Goal: Task Accomplishment & Management: Complete application form

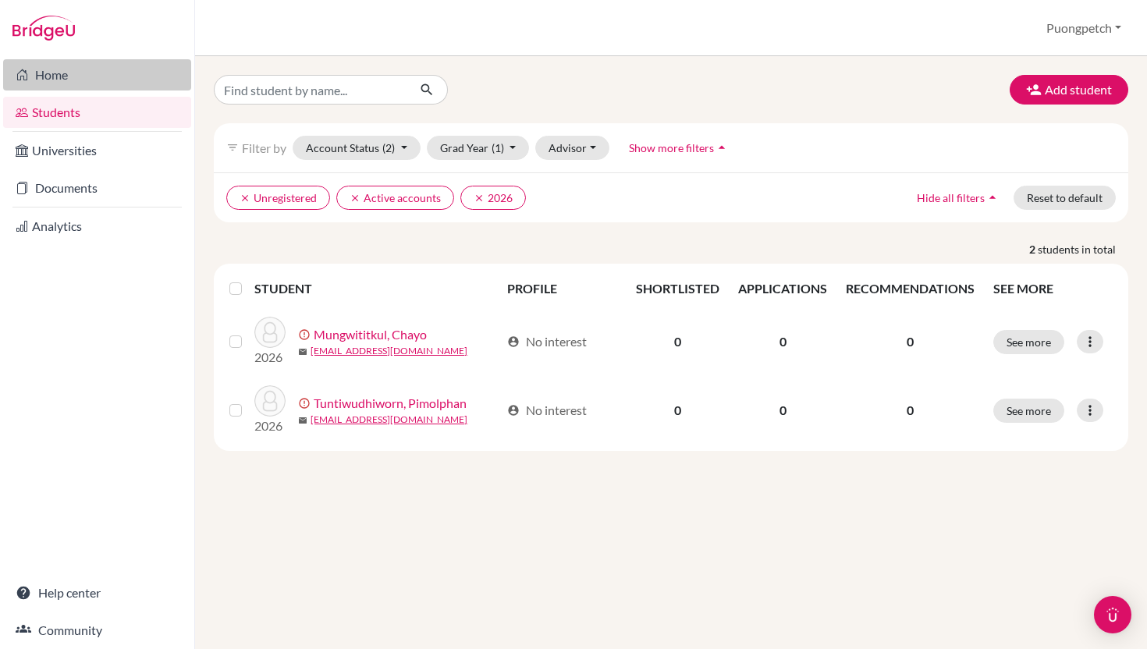
click at [79, 73] on link "Home" at bounding box center [97, 74] width 188 height 31
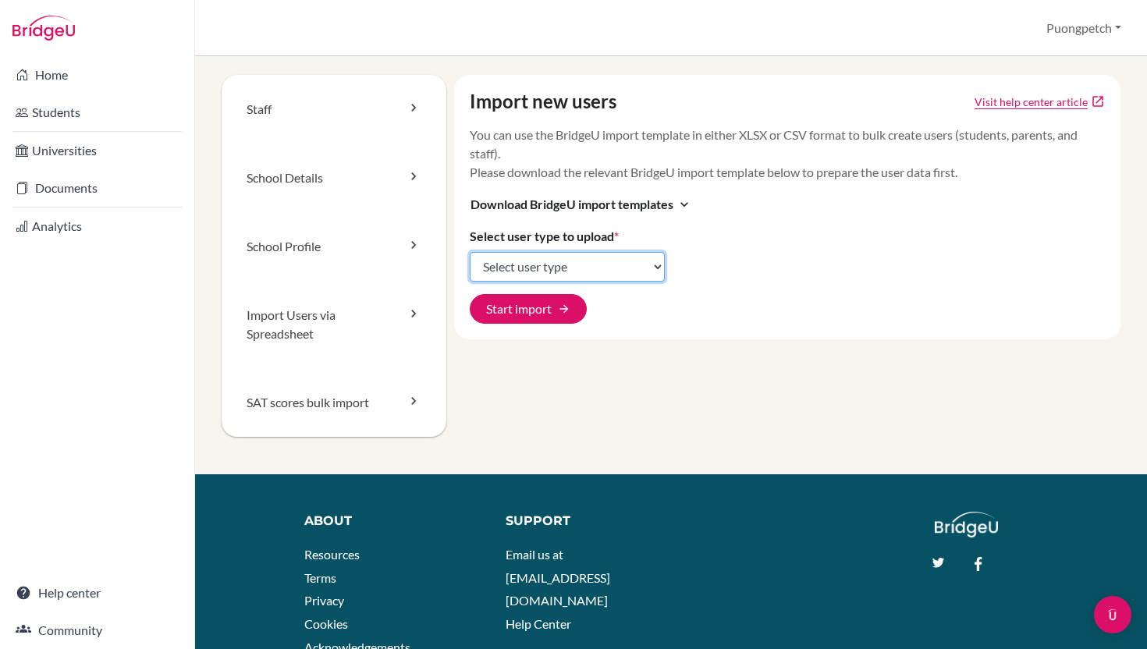
click at [644, 256] on select "Select user type Students Students and parents Parents Advisors Report writers" at bounding box center [567, 267] width 195 height 30
click at [499, 399] on div "Import new users Visit help center article open_in_new You can use the BridgeU …" at bounding box center [783, 274] width 674 height 399
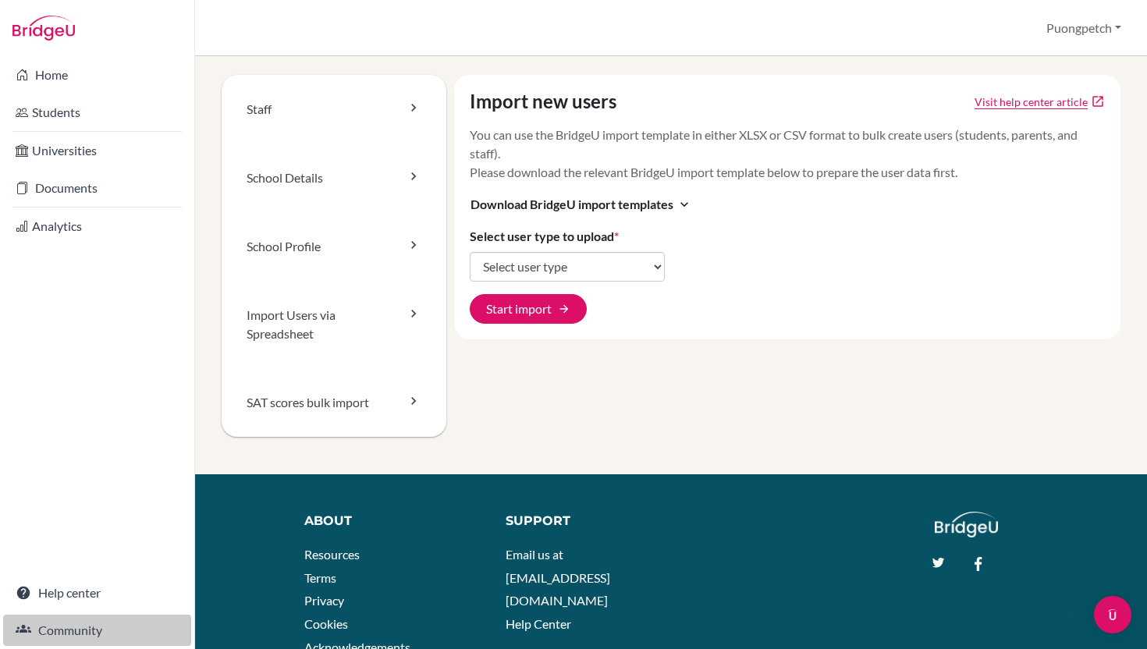
click at [83, 629] on link "Community" at bounding box center [97, 630] width 188 height 31
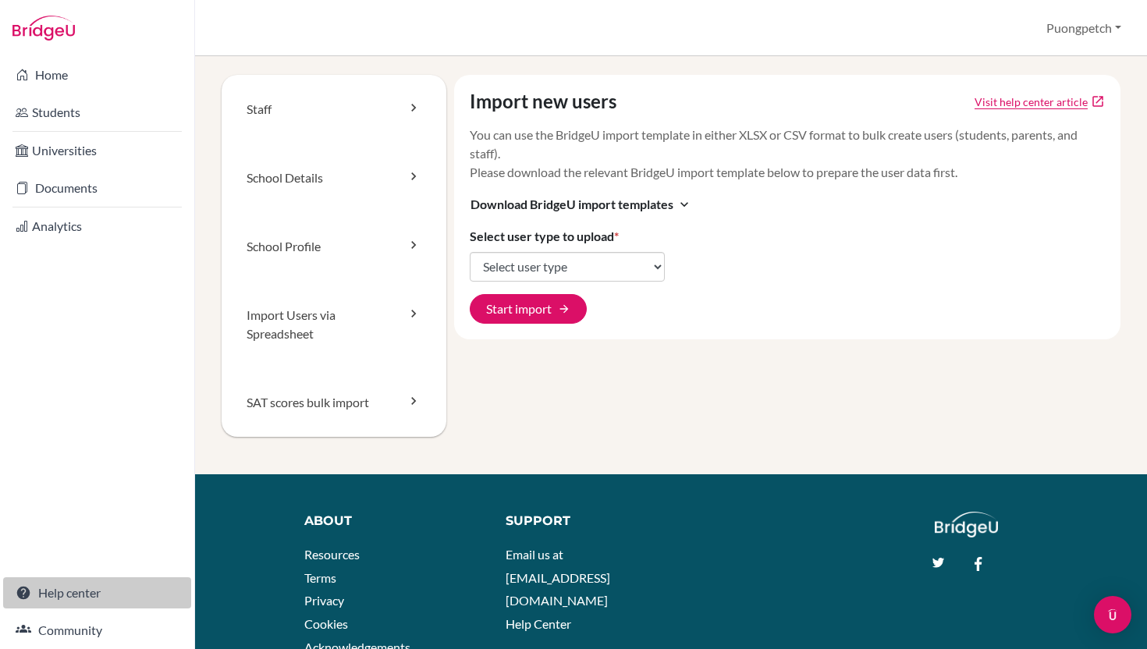
click at [94, 600] on link "Help center" at bounding box center [97, 592] width 188 height 31
click at [331, 190] on link "School Details" at bounding box center [334, 178] width 225 height 69
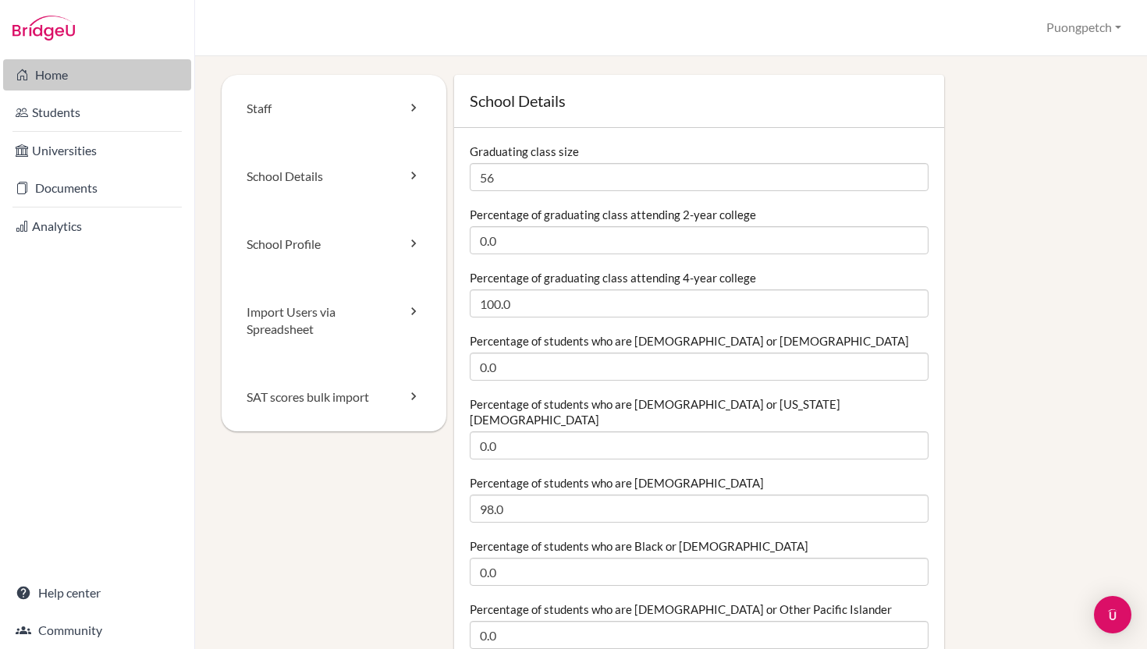
click at [98, 75] on link "Home" at bounding box center [97, 74] width 188 height 31
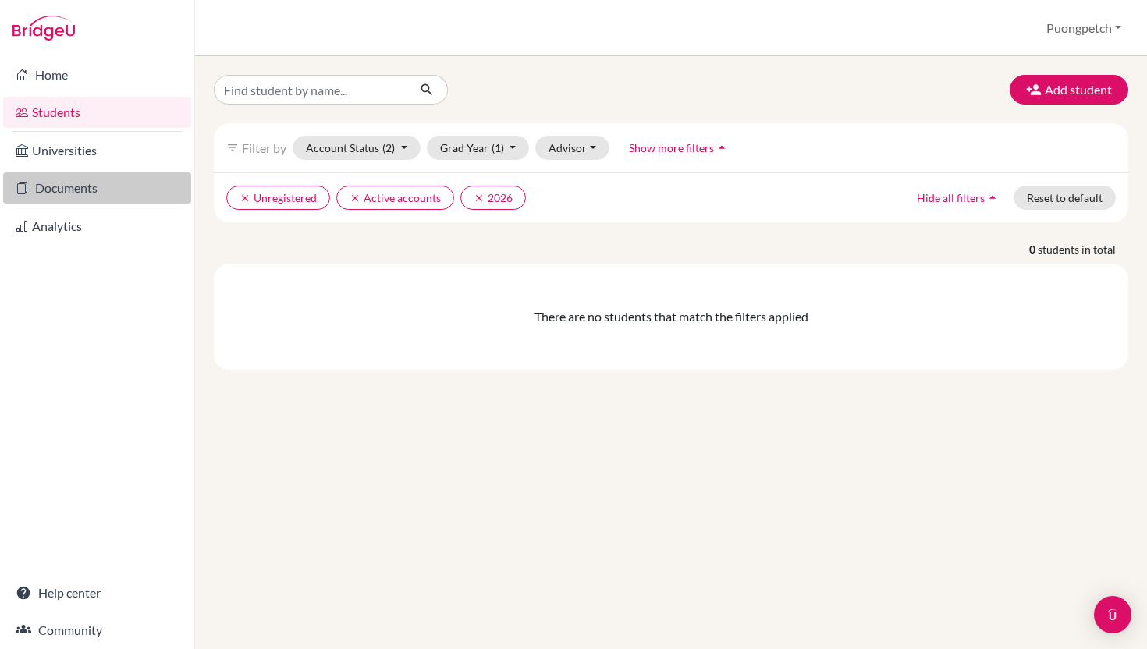
click at [118, 185] on link "Documents" at bounding box center [97, 187] width 188 height 31
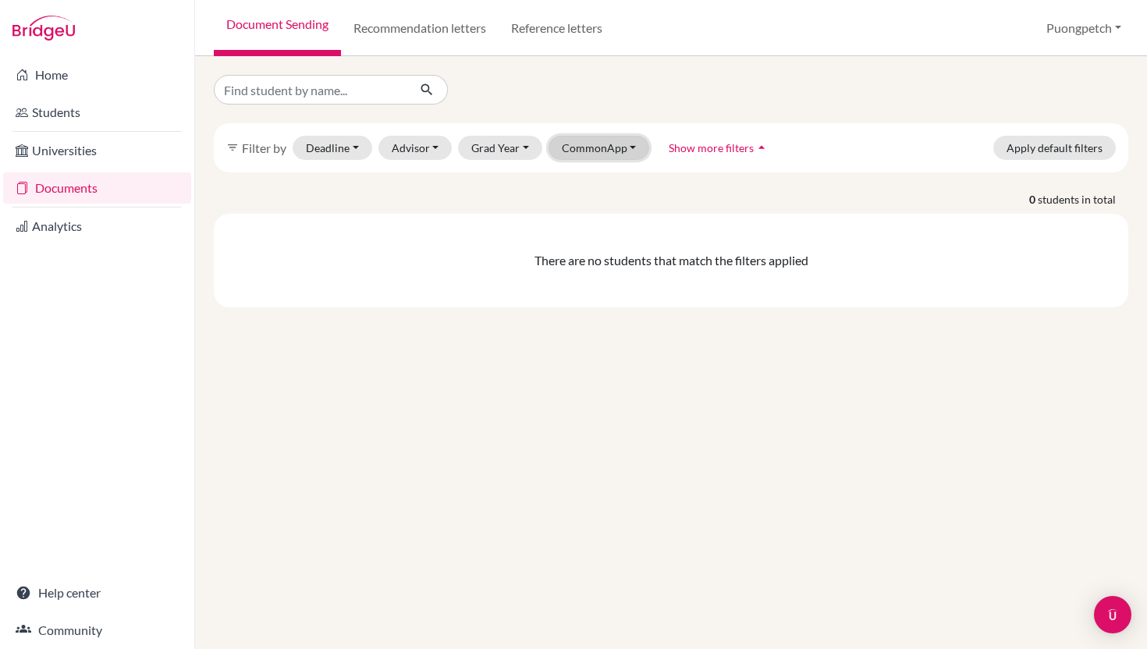
click at [616, 157] on button "CommonApp" at bounding box center [598, 148] width 101 height 24
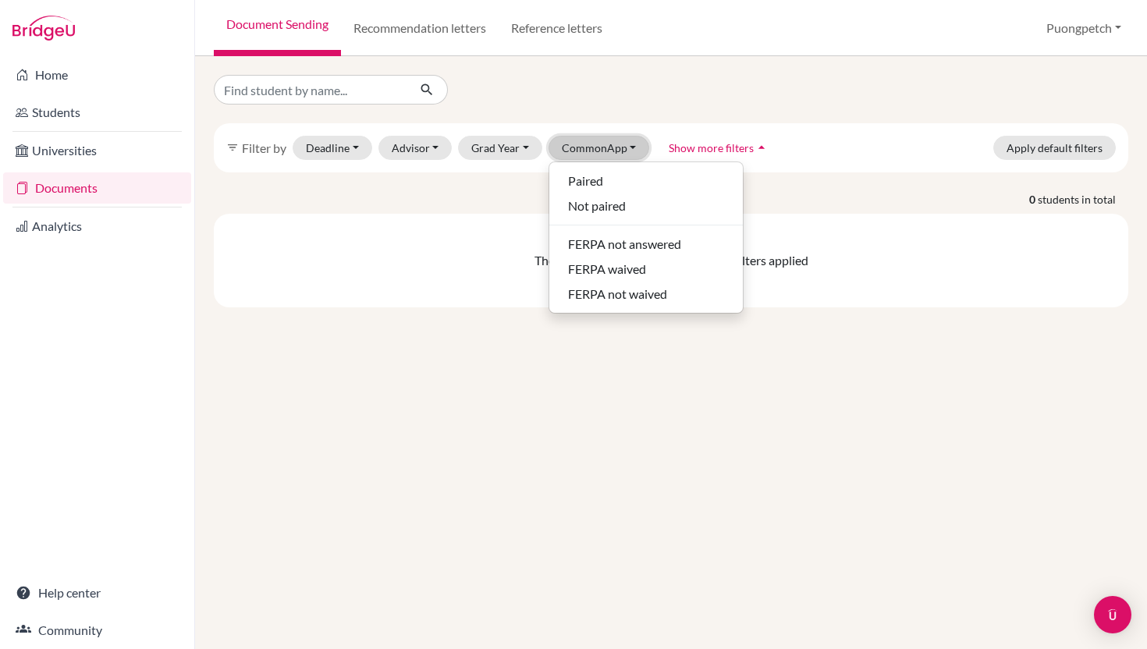
click at [616, 157] on button "CommonApp" at bounding box center [598, 148] width 101 height 24
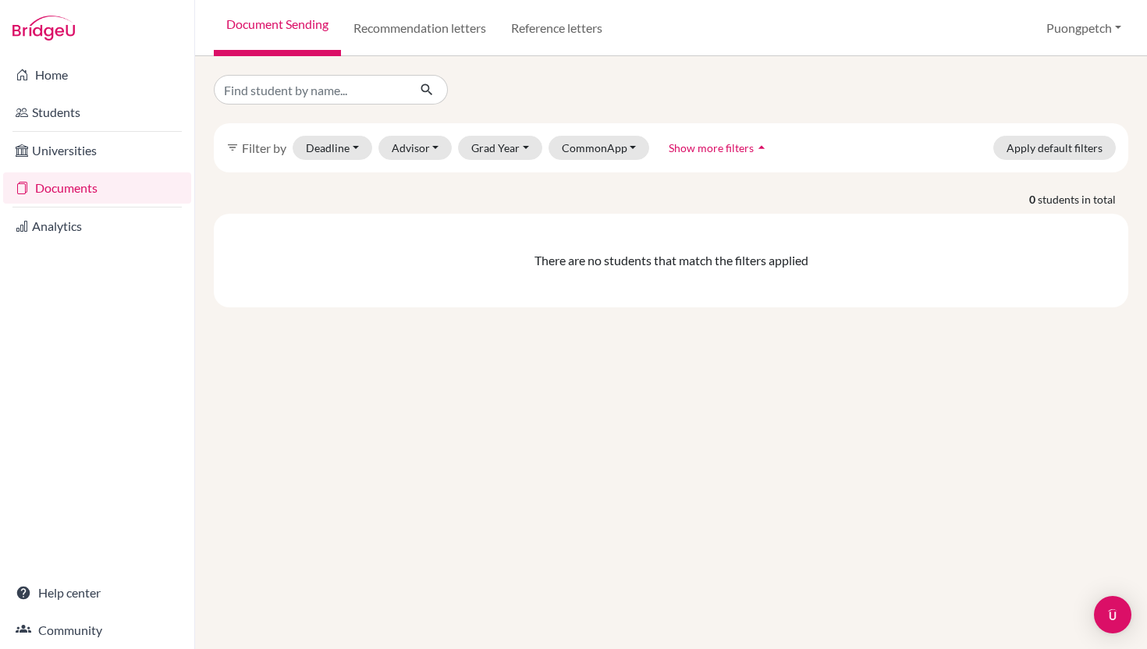
click at [657, 181] on div "filter_list Filter by Deadline - Select a date range Or double click for a sing…" at bounding box center [671, 191] width 914 height 232
click at [96, 113] on link "Students" at bounding box center [97, 112] width 188 height 31
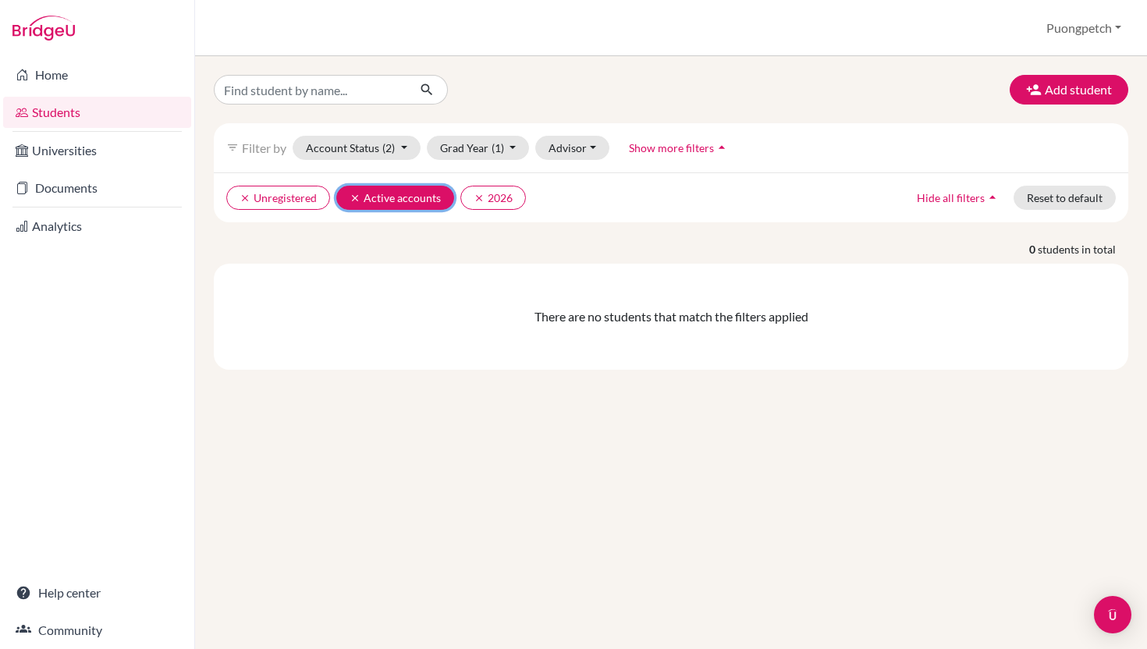
click at [353, 195] on icon "clear" at bounding box center [355, 198] width 11 height 11
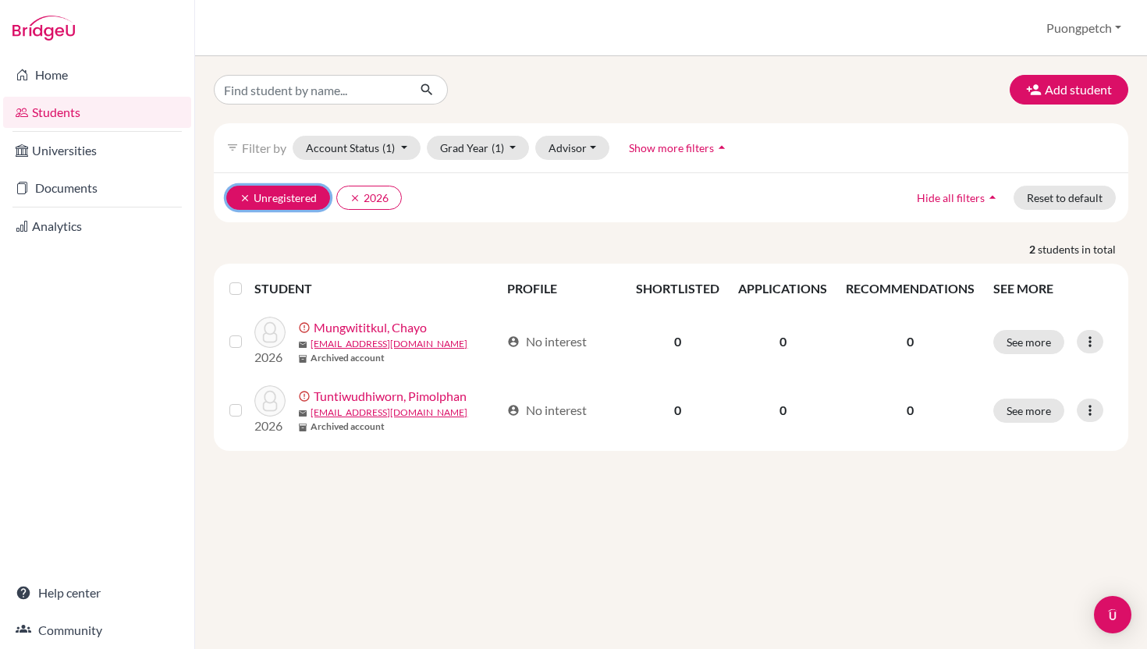
click at [247, 200] on icon "clear" at bounding box center [245, 198] width 11 height 11
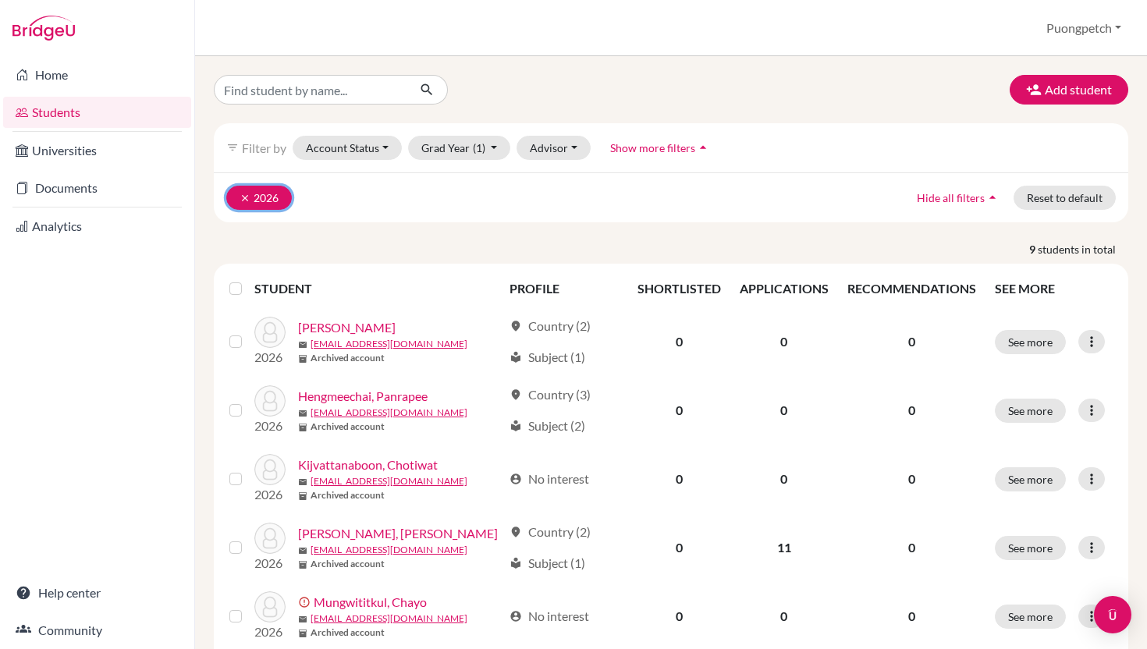
click at [241, 201] on icon "clear" at bounding box center [245, 198] width 11 height 11
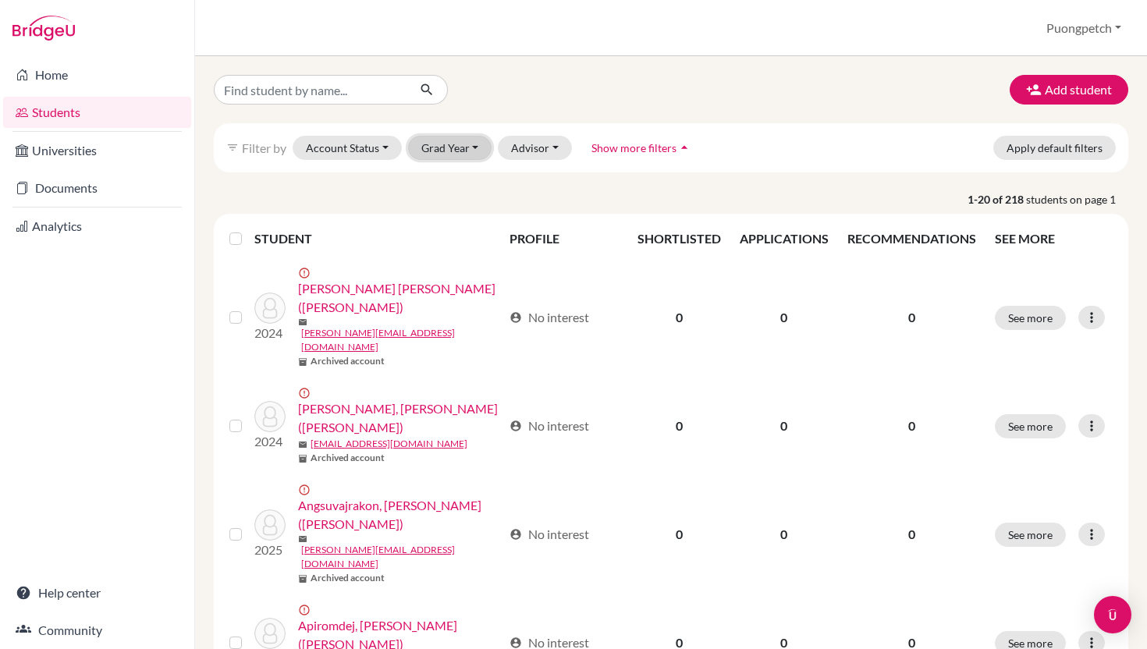
click at [455, 153] on button "Grad Year" at bounding box center [450, 148] width 84 height 24
click at [443, 252] on span "2023" at bounding box center [442, 256] width 28 height 19
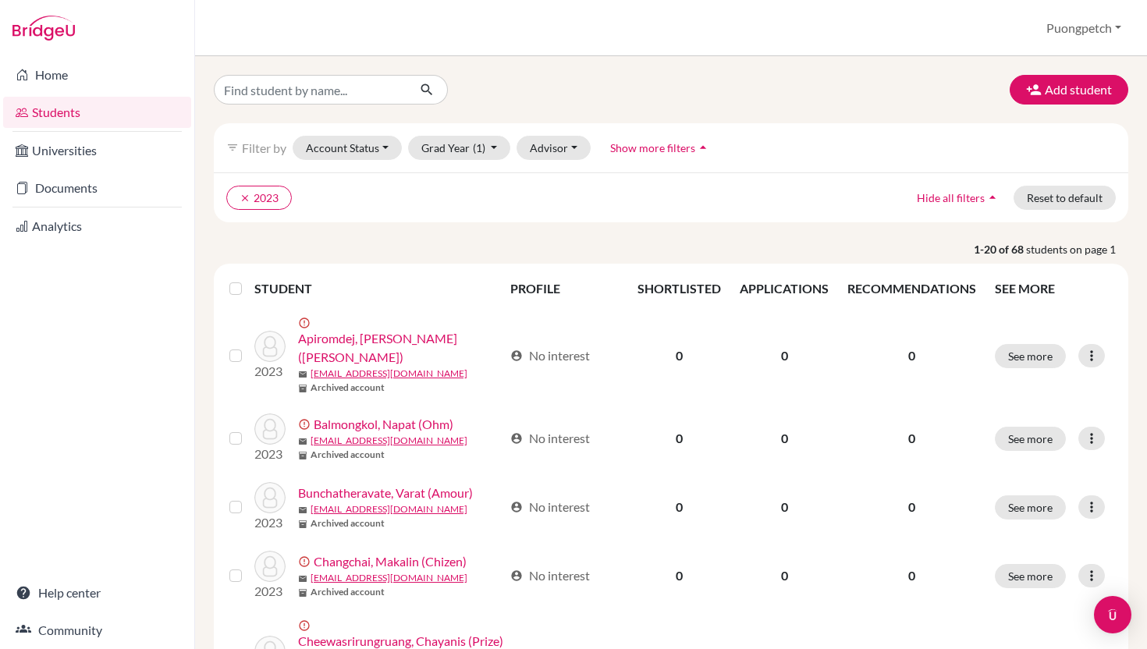
click at [248, 279] on label at bounding box center [248, 279] width 0 height 0
click at [0, 0] on input "checkbox" at bounding box center [0, 0] width 0 height 0
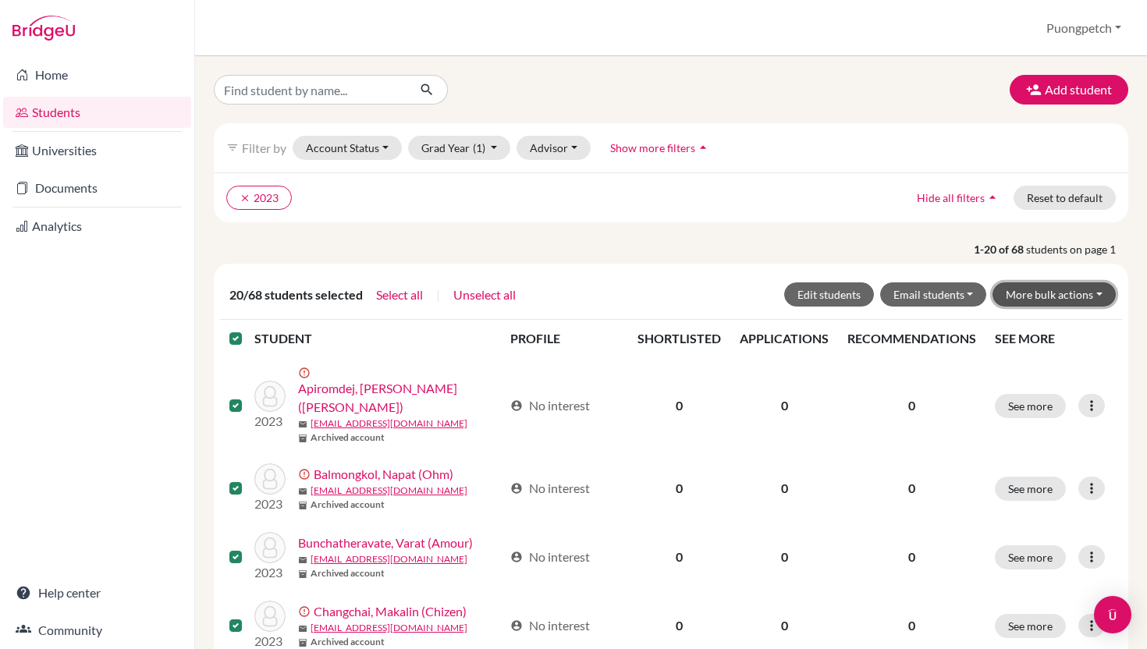
click at [1091, 293] on button "More bulk actions" at bounding box center [1053, 294] width 123 height 24
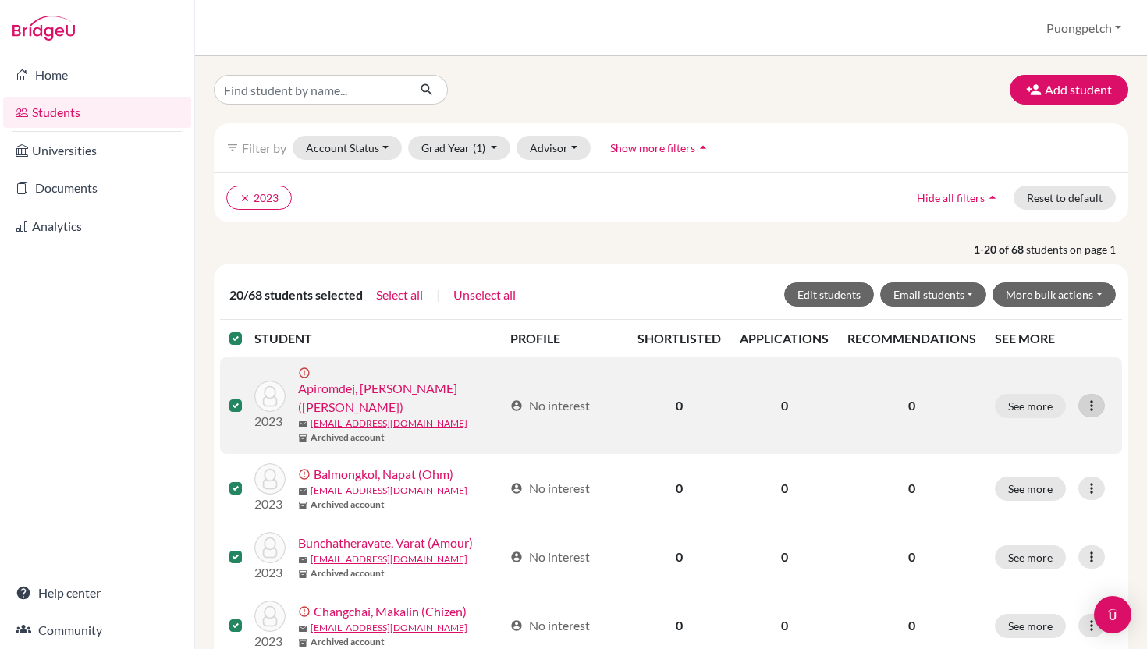
click at [1097, 398] on icon at bounding box center [1092, 406] width 16 height 16
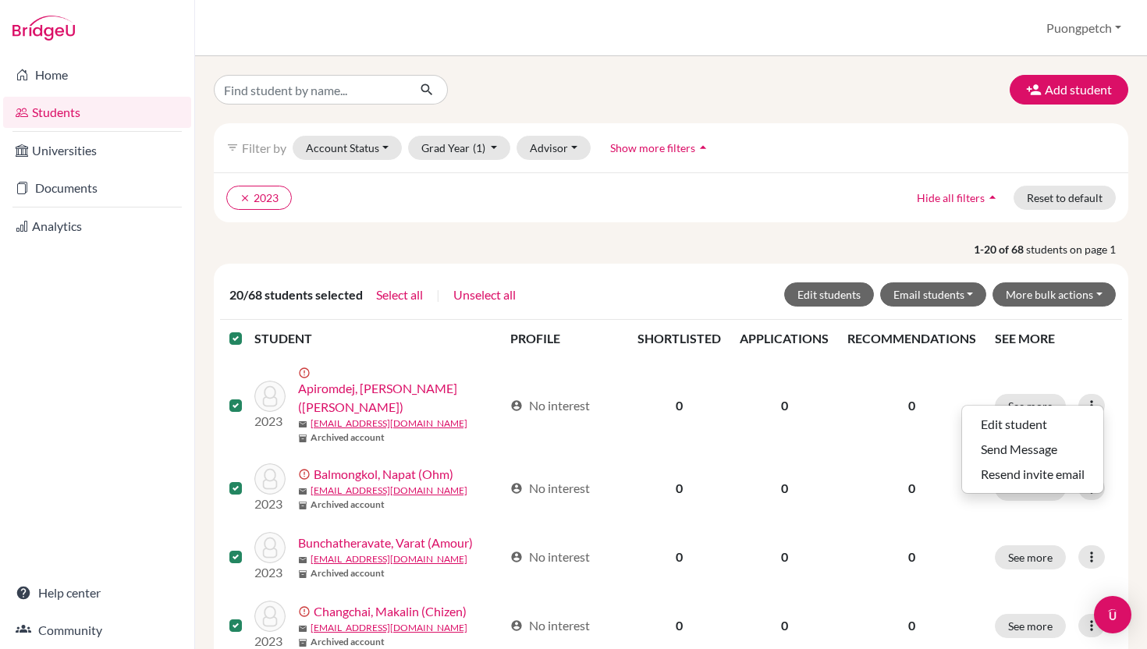
click at [248, 329] on label at bounding box center [248, 329] width 0 height 0
click at [0, 0] on input "checkbox" at bounding box center [0, 0] width 0 height 0
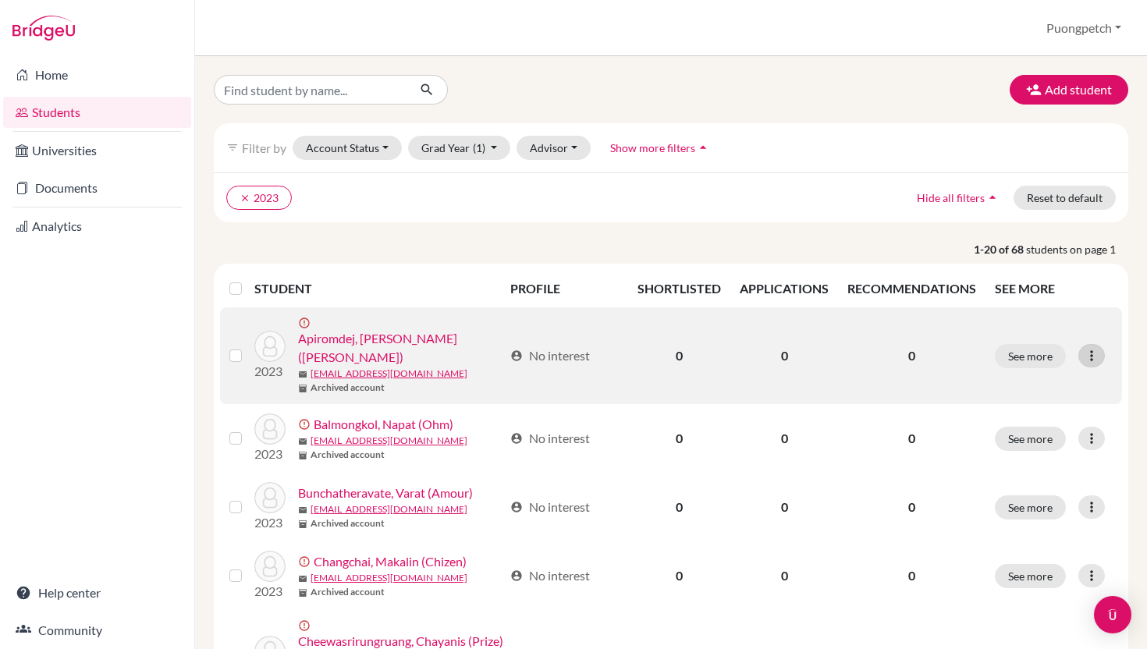
click at [1091, 348] on icon at bounding box center [1092, 356] width 16 height 16
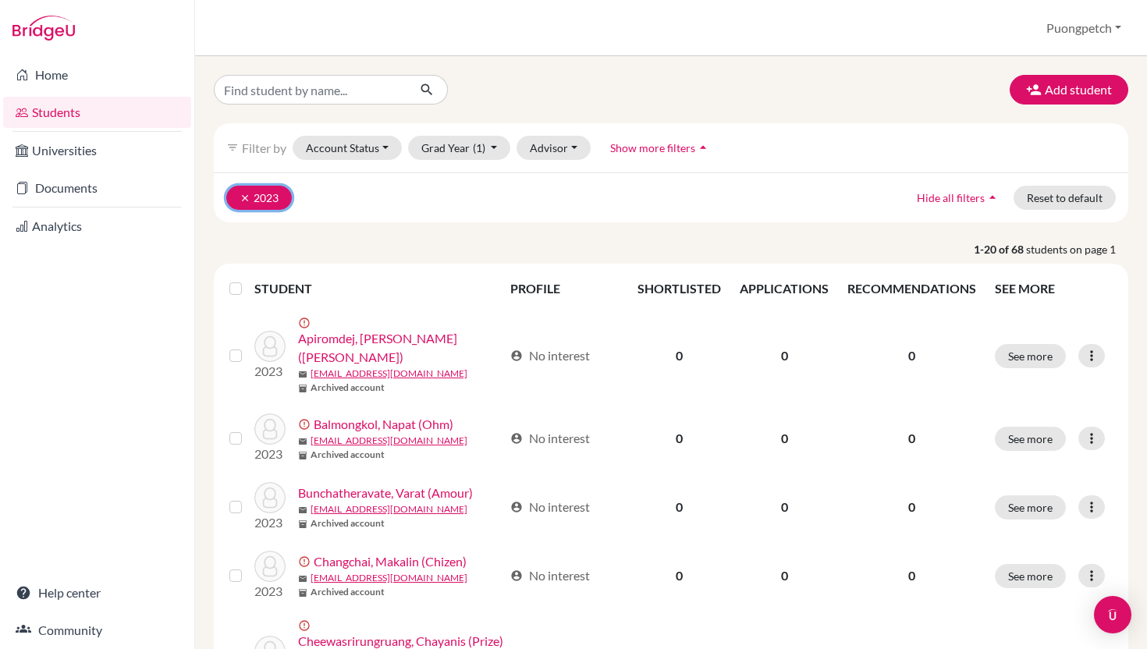
click at [233, 199] on button "clear 2023" at bounding box center [259, 198] width 66 height 24
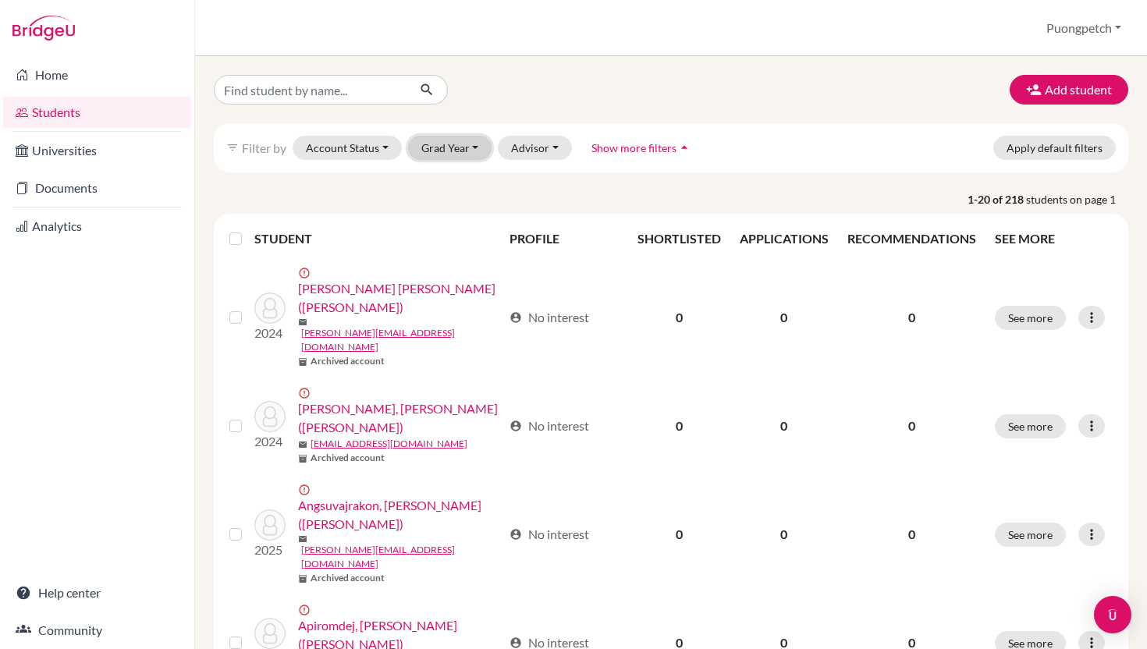
click at [471, 152] on button "Grad Year" at bounding box center [450, 148] width 84 height 24
click at [456, 182] on div "2026" at bounding box center [455, 181] width 55 height 19
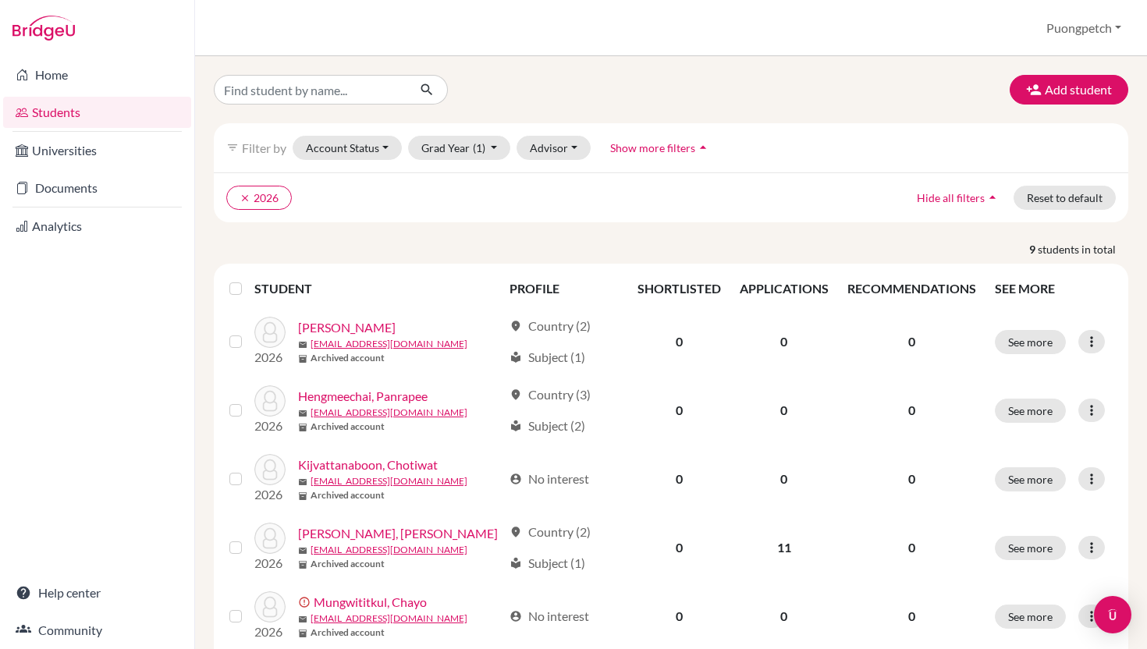
click at [449, 203] on ul "clear 2026" at bounding box center [559, 198] width 667 height 24
click at [1102, 90] on button "Add student" at bounding box center [1069, 90] width 119 height 30
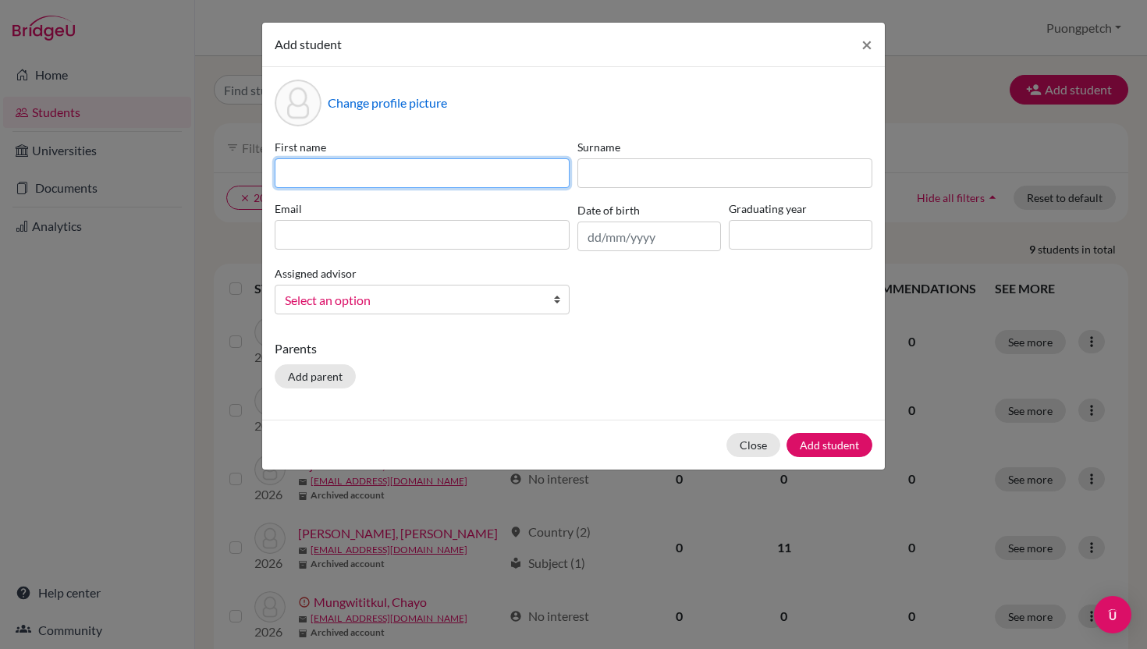
click at [439, 165] on input at bounding box center [422, 173] width 295 height 30
click at [471, 114] on input "file" at bounding box center [447, 105] width 239 height 23
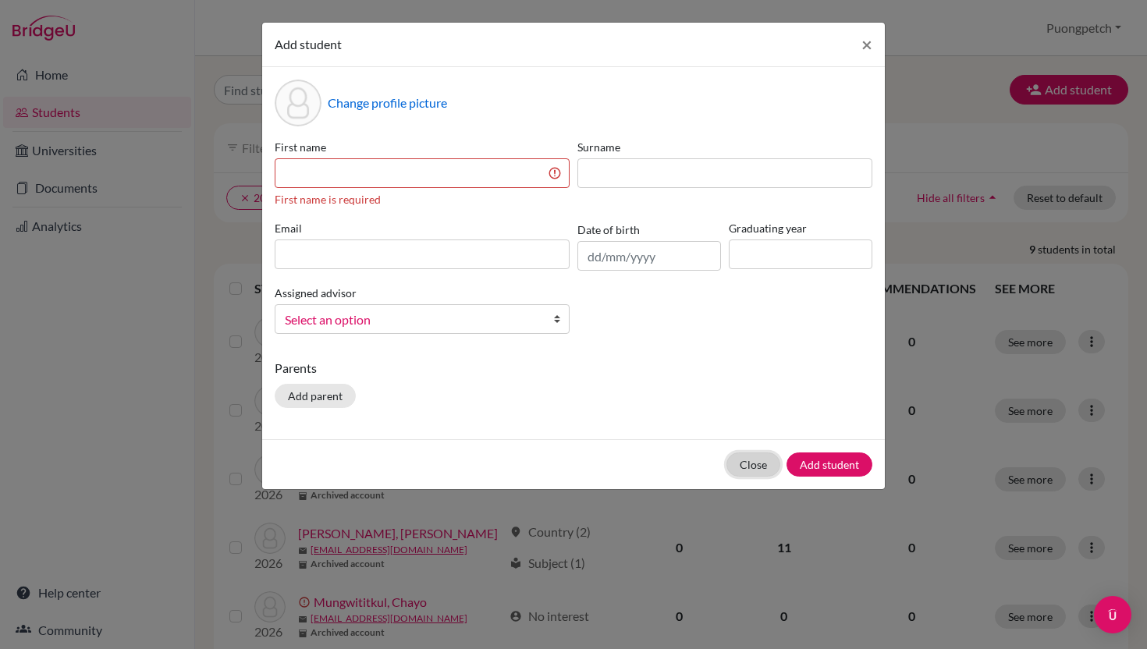
click at [753, 467] on button "Close" at bounding box center [753, 464] width 54 height 24
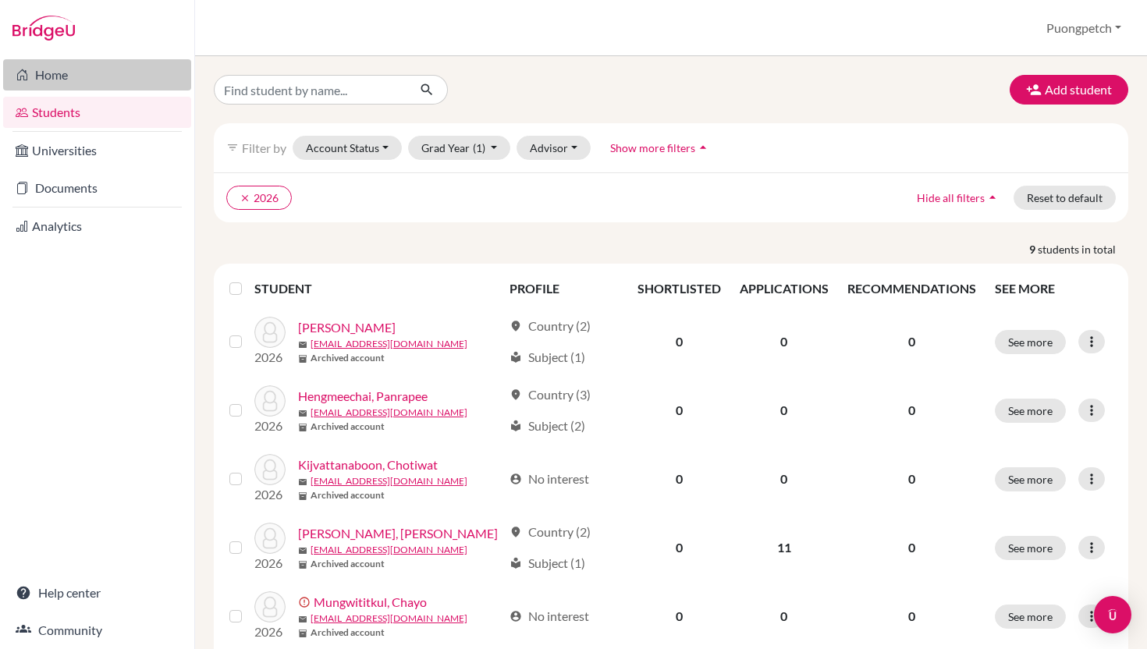
click at [83, 78] on link "Home" at bounding box center [97, 74] width 188 height 31
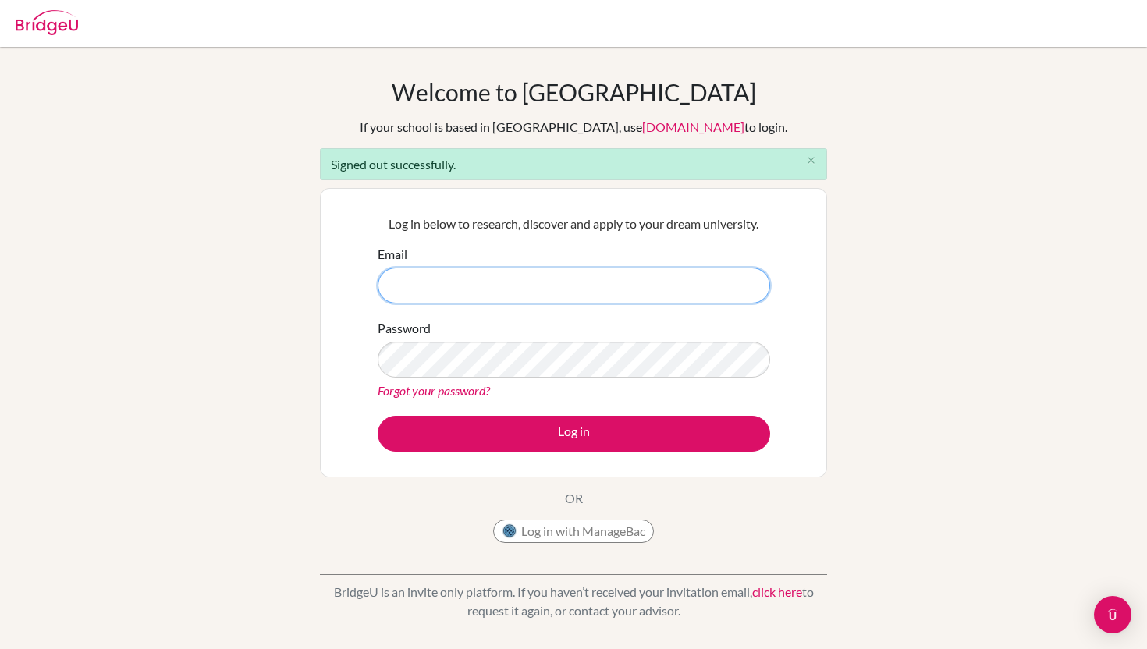
type input "[DOMAIN_NAME][EMAIL_ADDRESS][DOMAIN_NAME]"
click at [378, 416] on button "Log in" at bounding box center [574, 434] width 392 height 36
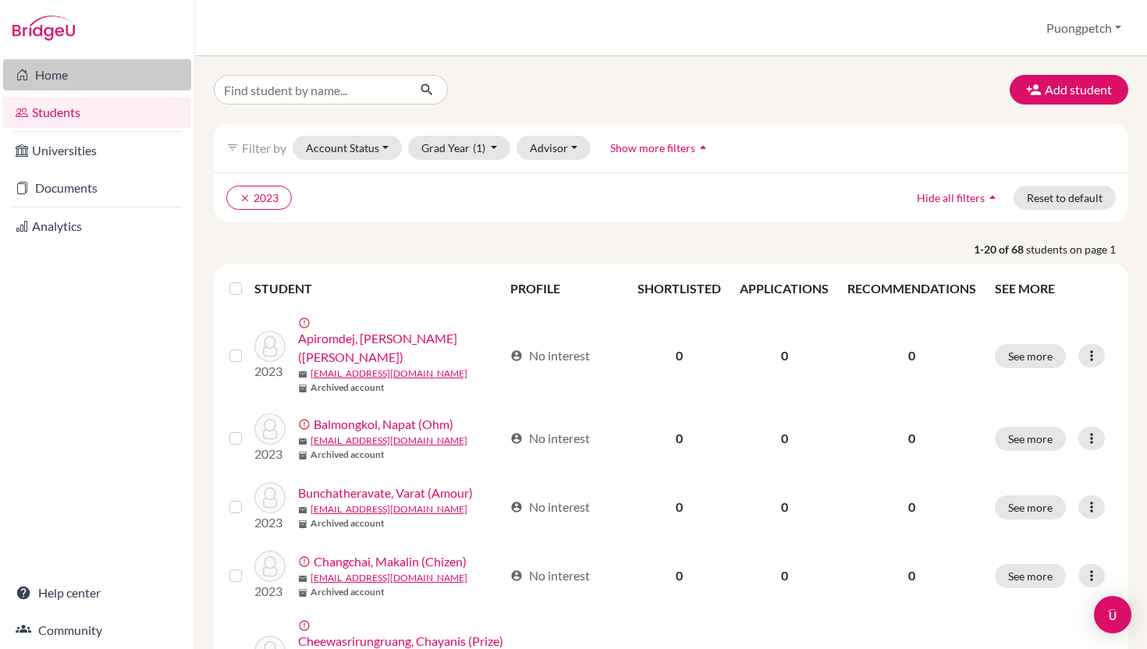
click at [98, 81] on link "Home" at bounding box center [97, 74] width 188 height 31
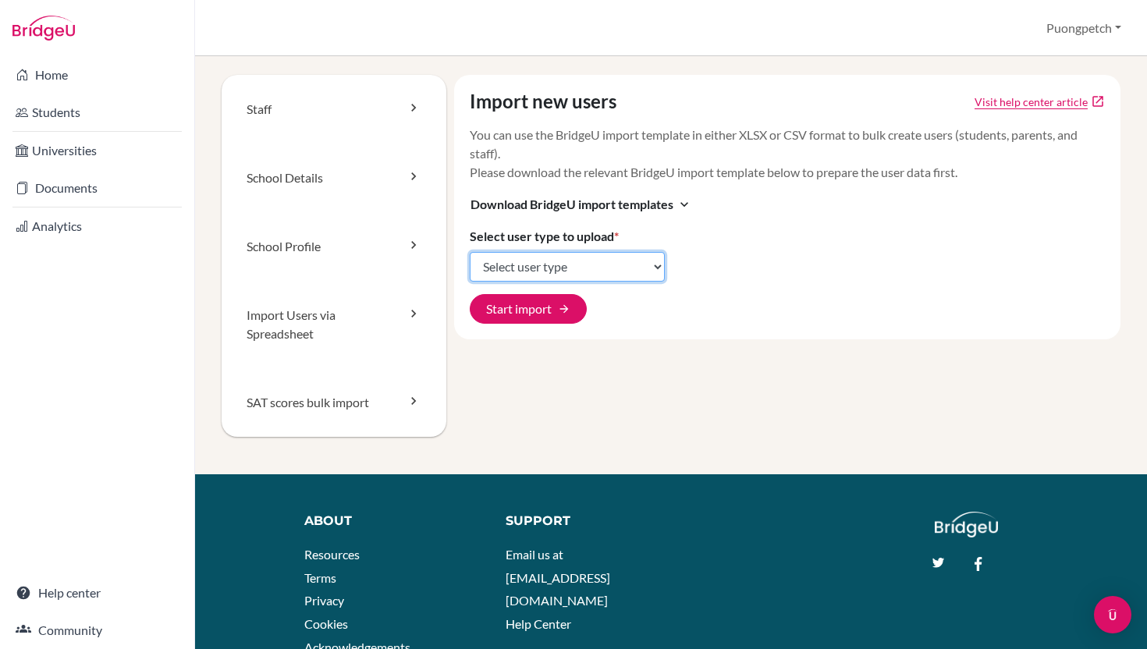
click at [560, 275] on select "Select user type Students Students and parents Parents Advisors Report writers" at bounding box center [567, 267] width 195 height 30
select select "students"
click at [470, 252] on select "Select user type Students Students and parents Parents Advisors Report writers" at bounding box center [567, 267] width 195 height 30
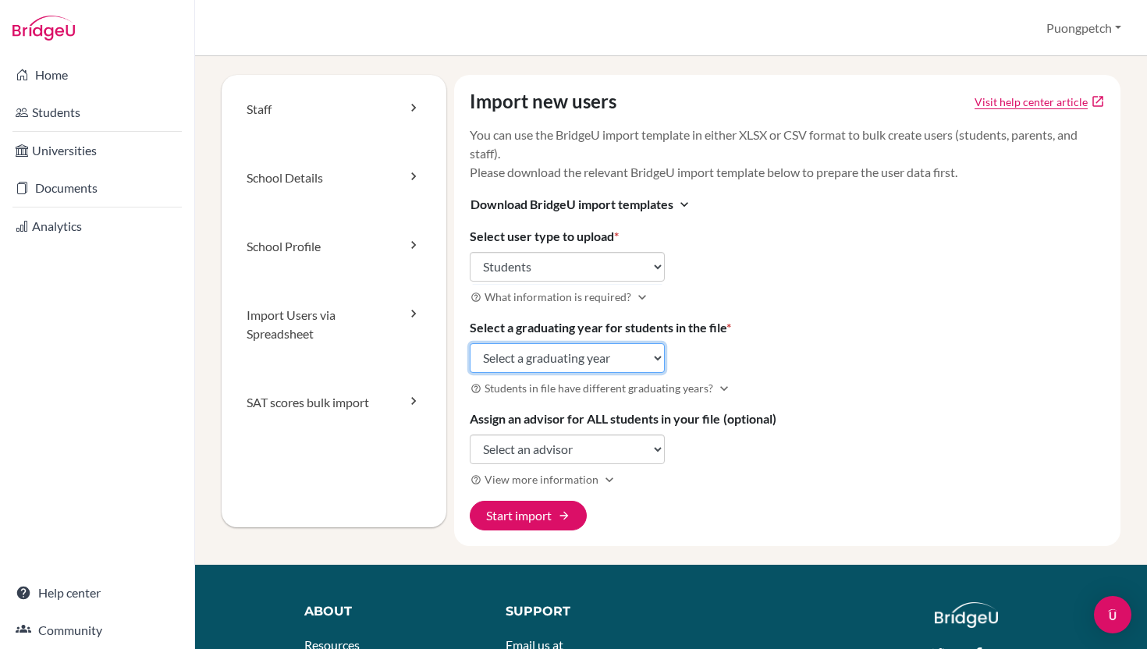
click at [630, 358] on select "Select a graduating year 2024 2025 2026 2027 2028 2029" at bounding box center [567, 358] width 195 height 30
select select "2026"
click at [470, 343] on select "Select a graduating year 2024 2025 2026 2027 2028 2029" at bounding box center [567, 358] width 195 height 30
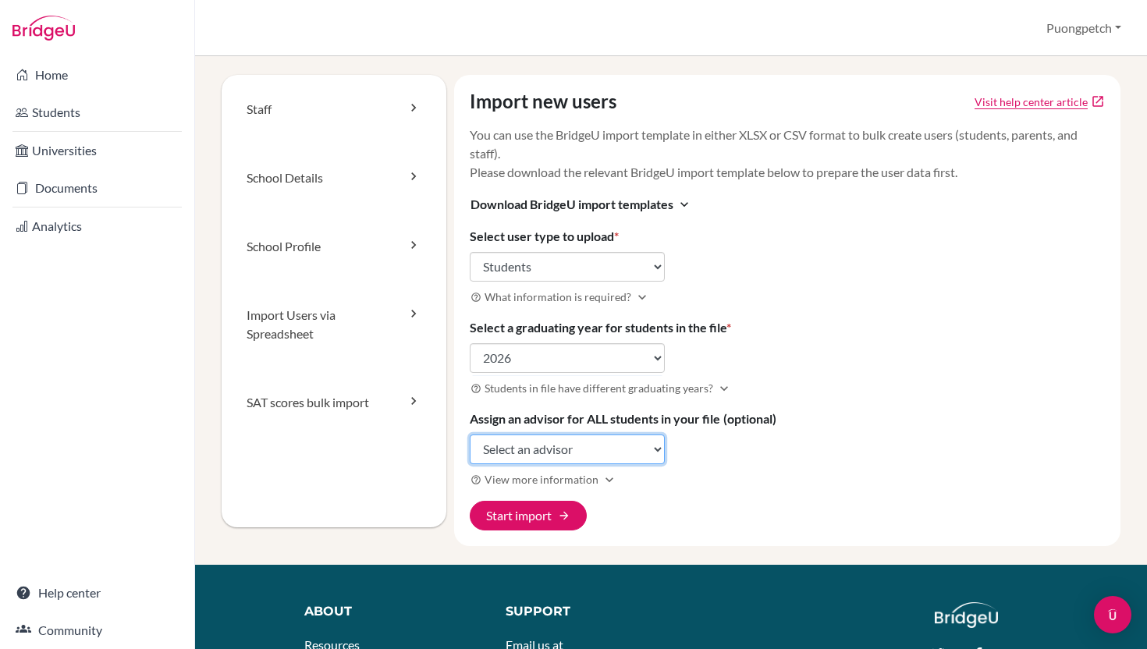
click at [621, 449] on select "Select an advisor Farida Ab-dulrahim Marc Bourget John Cork Puongpetch Sanisuri…" at bounding box center [567, 450] width 195 height 30
select select "427534"
click at [470, 435] on select "Select an advisor Farida Ab-dulrahim Marc Bourget John Cork Puongpetch Sanisuri…" at bounding box center [567, 450] width 195 height 30
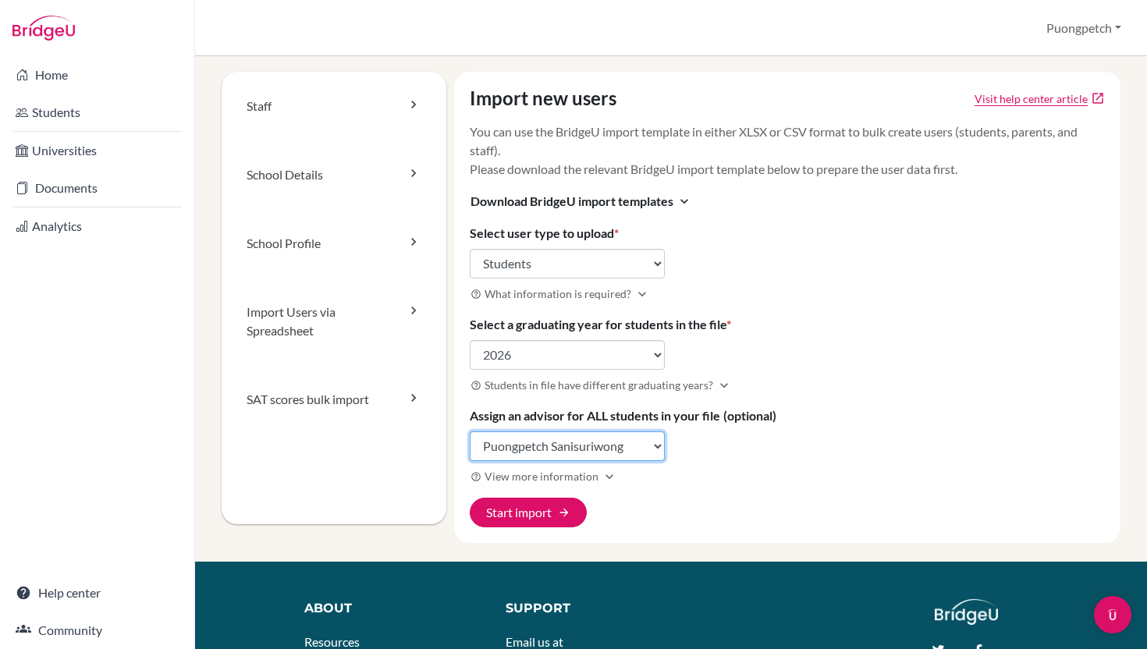
scroll to position [2, 0]
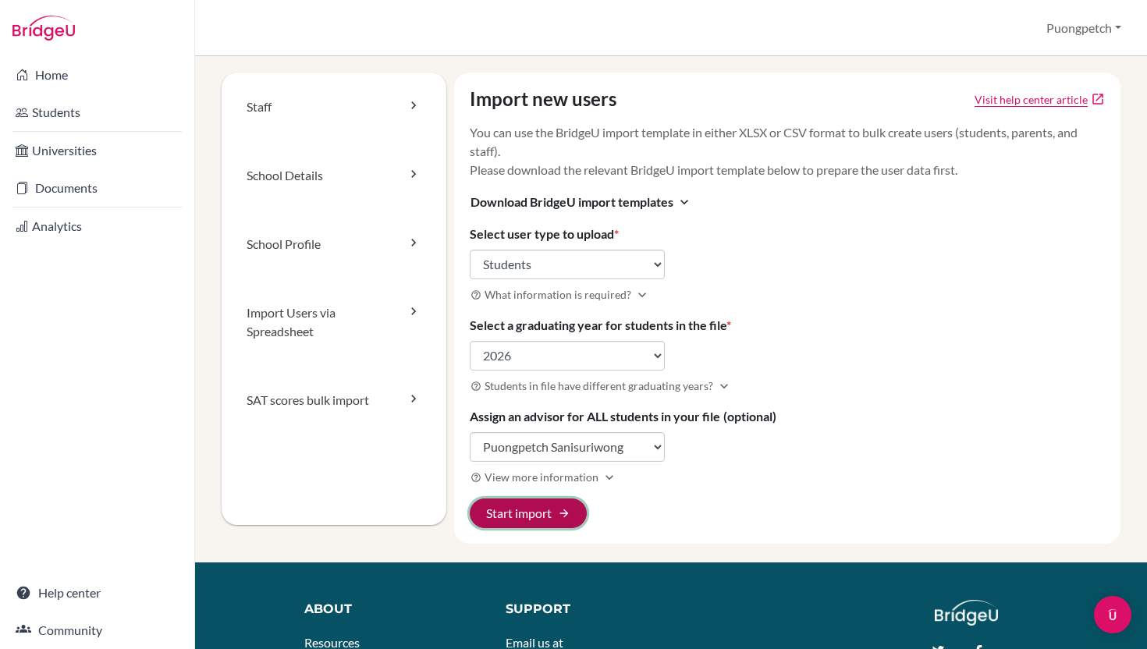
click at [572, 520] on button "Start import arrow_forward" at bounding box center [528, 514] width 117 height 30
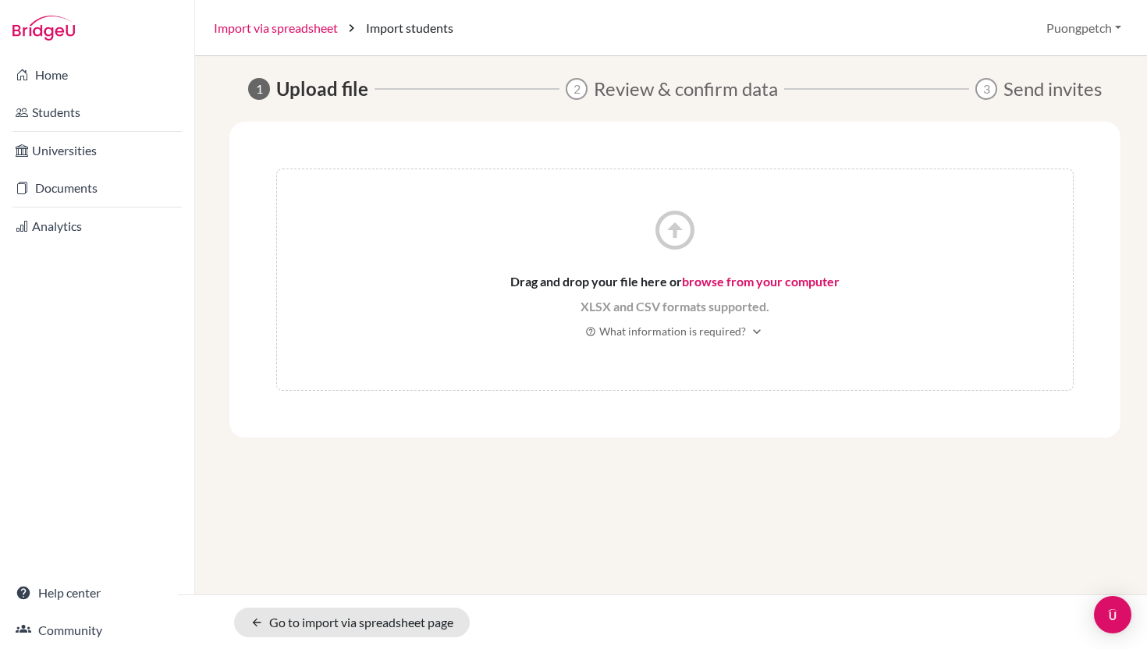
click at [297, 34] on link "Import via spreadsheet" at bounding box center [276, 28] width 124 height 19
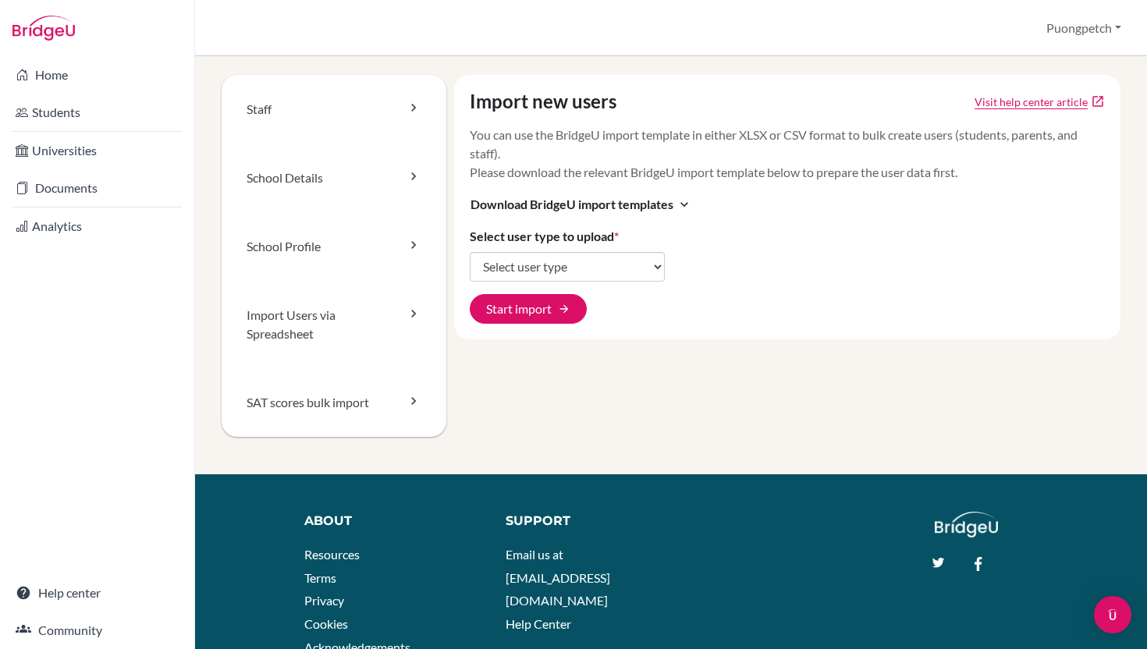
scroll to position [84, 0]
